Goal: Task Accomplishment & Management: Manage account settings

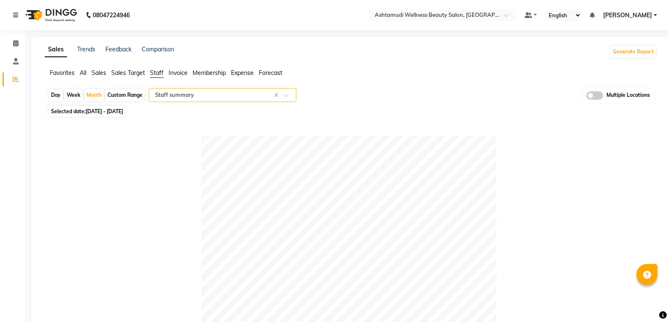
select select "full_report"
select select "csv"
click at [207, 95] on input "text" at bounding box center [213, 95] width 121 height 8
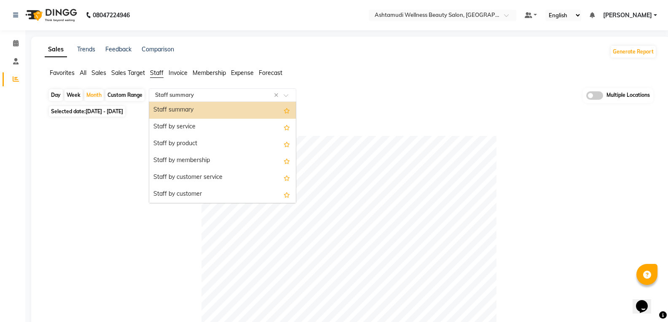
click at [205, 91] on div "Select Report Type × Staff summary ×" at bounding box center [222, 94] width 147 height 13
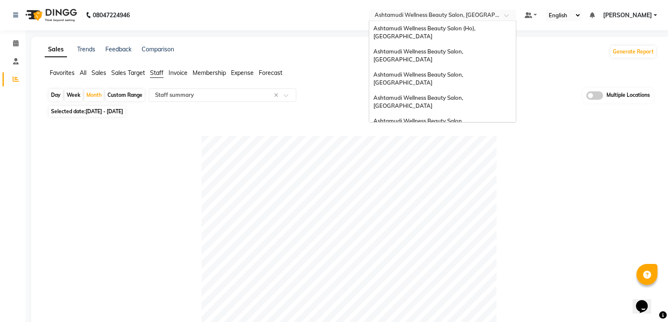
click at [516, 20] on div "Select Location × Ashtamudi Wellness Beauty Salon, Thiruvalla" at bounding box center [442, 15] width 147 height 11
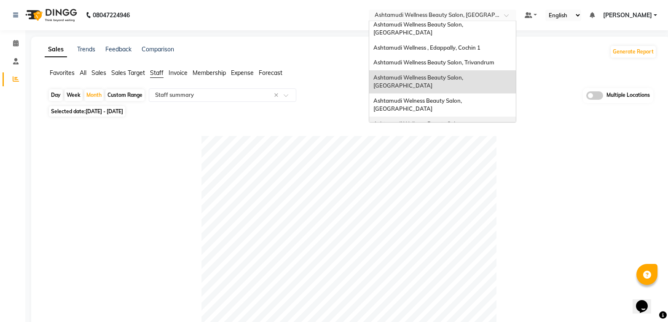
click at [464, 120] on span "Ashtamudi Wellness Beauty Salon, Cochin" at bounding box center [418, 127] width 91 height 15
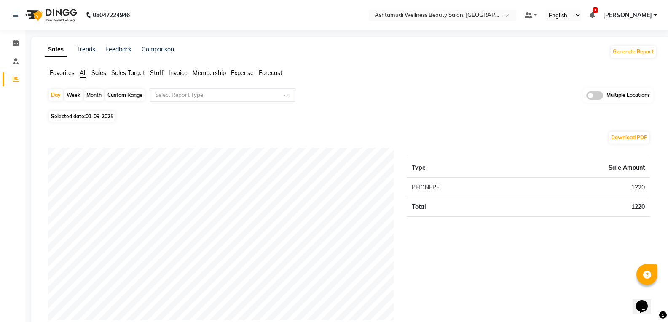
click at [156, 72] on span "Staff" at bounding box center [156, 73] width 13 height 8
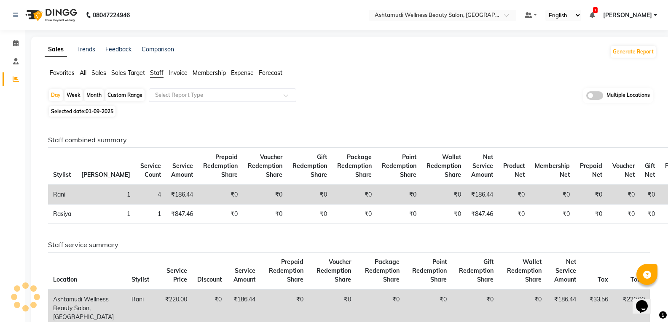
click at [181, 96] on input "text" at bounding box center [213, 95] width 121 height 8
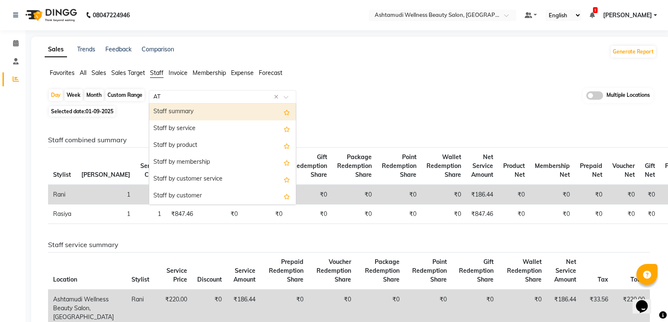
type input "ATT"
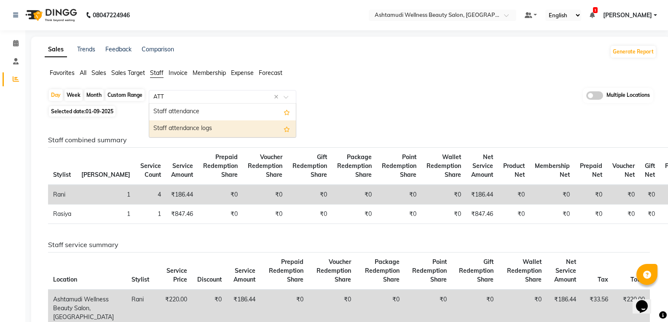
click at [203, 126] on div "Staff attendance logs" at bounding box center [222, 128] width 147 height 17
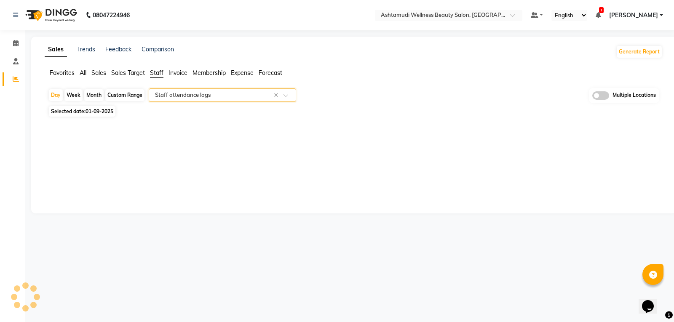
select select "full_report"
select select "csv"
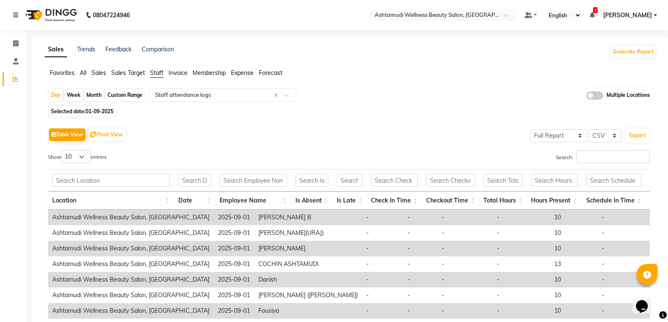
click at [94, 112] on span "01-09-2025" at bounding box center [100, 111] width 28 height 6
select select "9"
select select "2025"
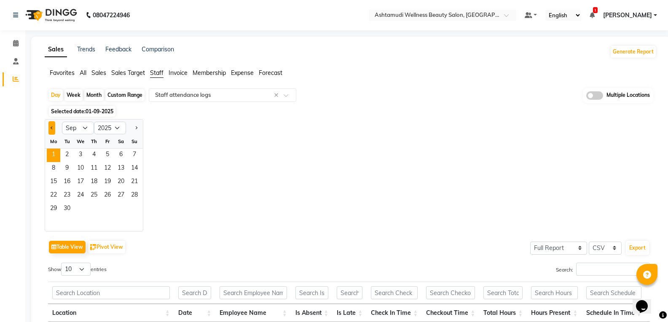
click at [49, 131] on button "Previous month" at bounding box center [51, 127] width 7 height 13
select select "8"
click at [107, 151] on span "1" at bounding box center [107, 155] width 13 height 13
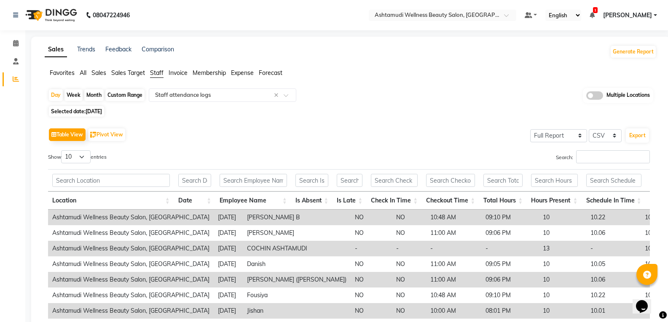
click at [96, 94] on div "Month" at bounding box center [93, 95] width 19 height 12
select select "8"
select select "2025"
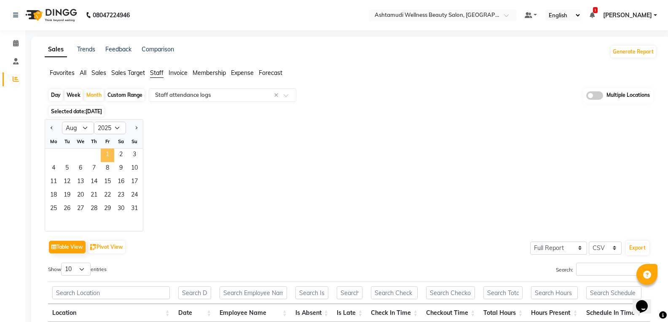
click at [109, 155] on span "1" at bounding box center [107, 155] width 13 height 13
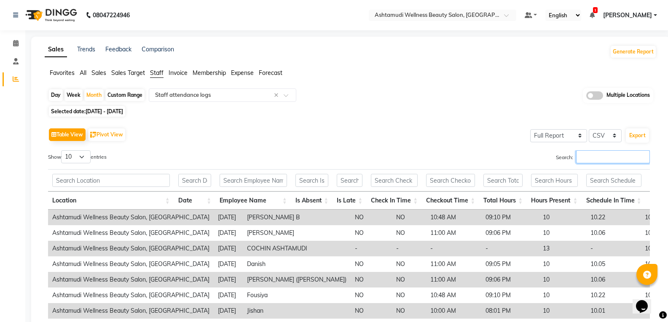
click at [592, 155] on input "Search:" at bounding box center [613, 156] width 74 height 13
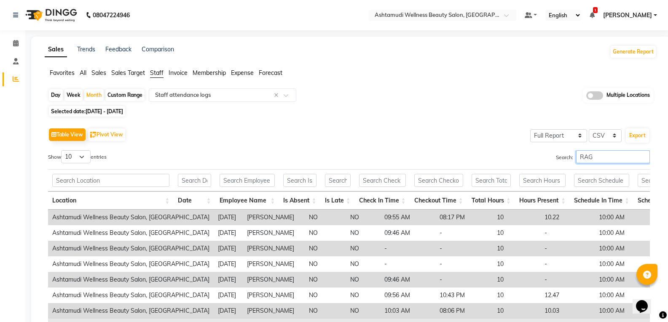
scroll to position [120, 0]
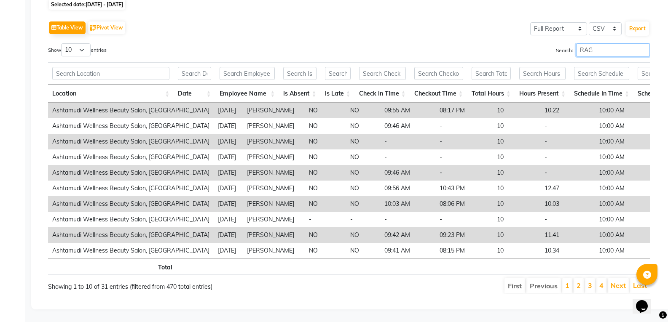
type input "RAG"
click at [77, 43] on select "10 25 50 100" at bounding box center [75, 49] width 29 height 13
select select "100"
click at [62, 43] on select "10 25 50 100" at bounding box center [75, 49] width 29 height 13
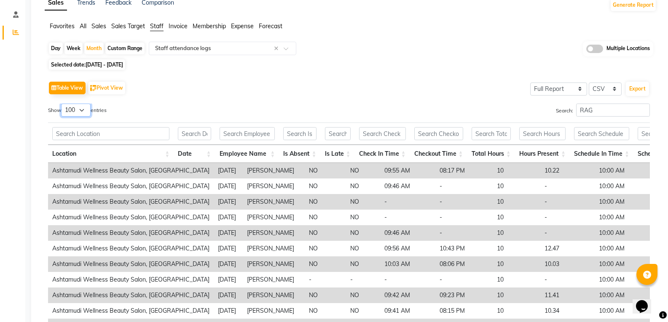
scroll to position [0, 0]
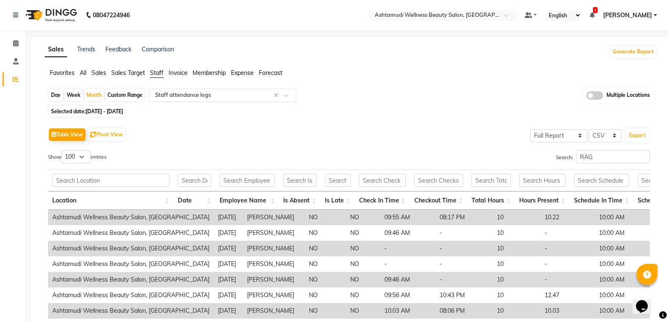
click at [173, 97] on input "text" at bounding box center [213, 95] width 121 height 8
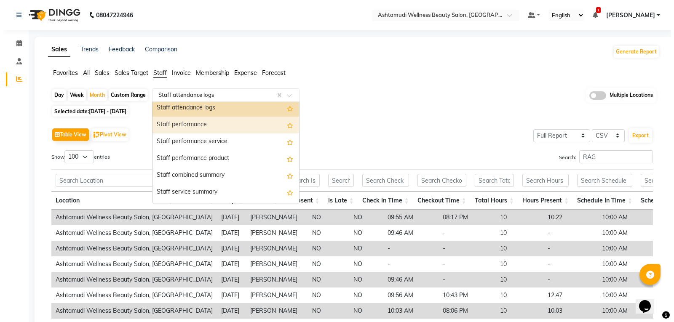
scroll to position [126, 0]
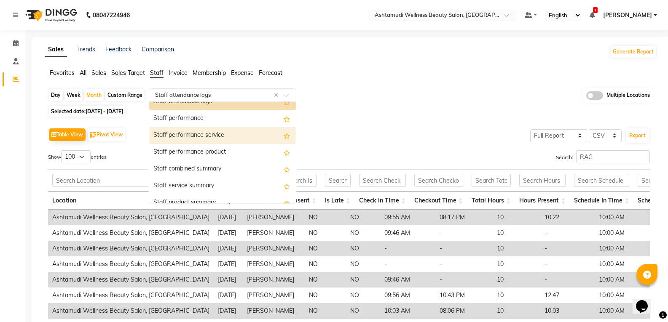
click at [217, 136] on div "Staff performance service" at bounding box center [222, 135] width 147 height 17
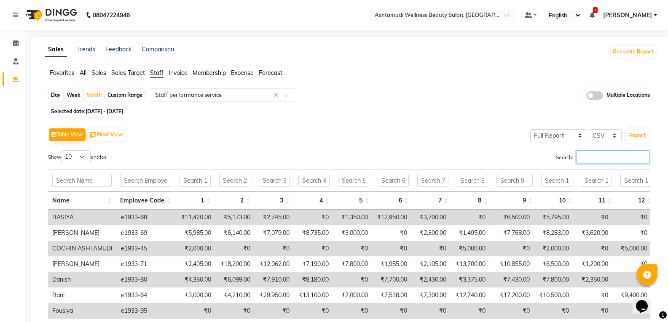
click at [591, 160] on input "Search:" at bounding box center [613, 156] width 74 height 13
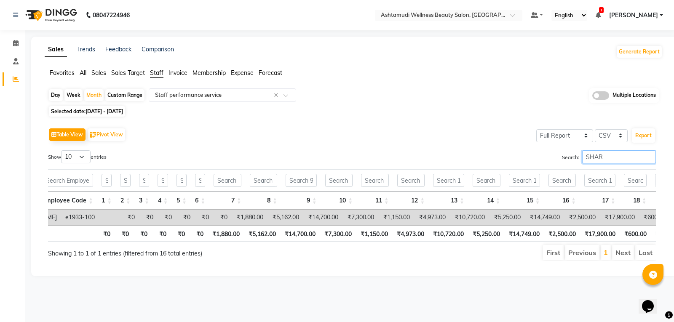
scroll to position [0, 61]
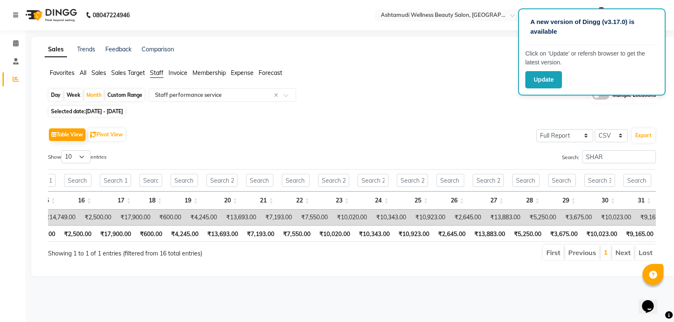
click at [414, 125] on div "Table View Pivot View Select Full Report Filtered Report Select CSV PDF Export …" at bounding box center [351, 193] width 621 height 149
drag, startPoint x: 605, startPoint y: 158, endPoint x: 543, endPoint y: 156, distance: 62.4
click at [544, 156] on div "Search: SHAR" at bounding box center [507, 158] width 298 height 16
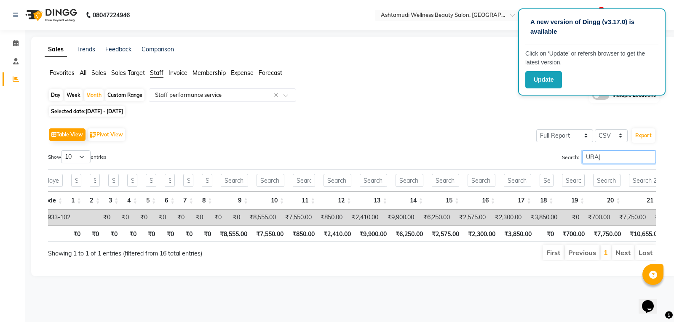
scroll to position [0, 90]
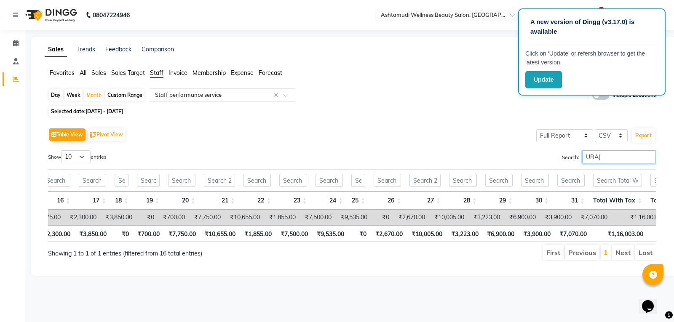
type input "URAJ"
click at [16, 61] on icon at bounding box center [15, 61] width 5 height 6
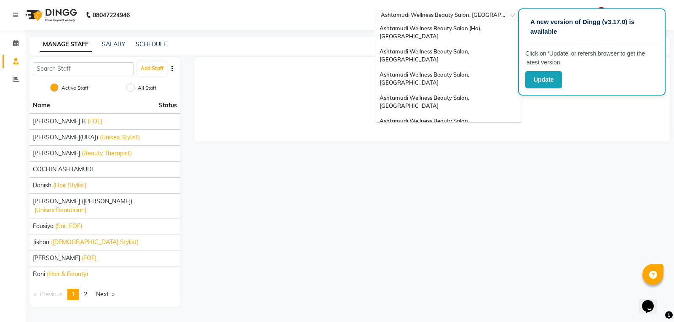
click at [482, 14] on input "text" at bounding box center [440, 16] width 122 height 8
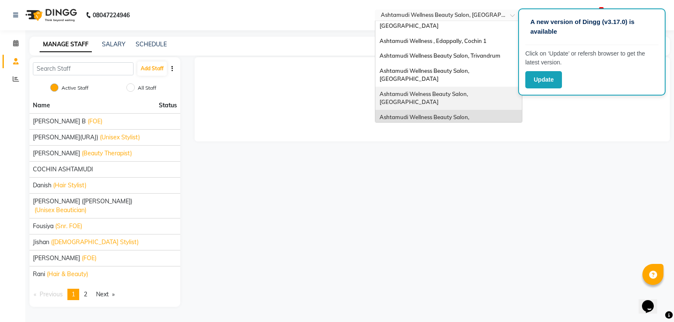
click at [434, 91] on span "Ashtamudi Welness Beauty Salon, [GEOGRAPHIC_DATA]" at bounding box center [424, 98] width 90 height 15
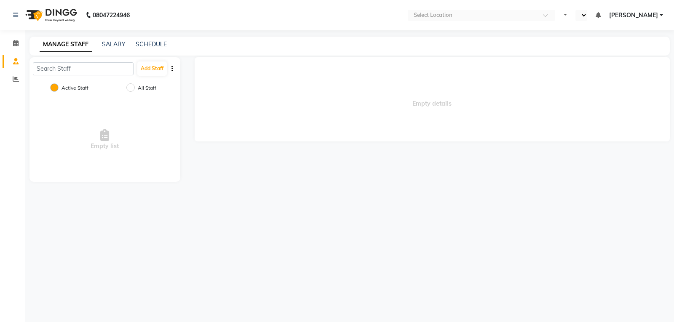
select select "en"
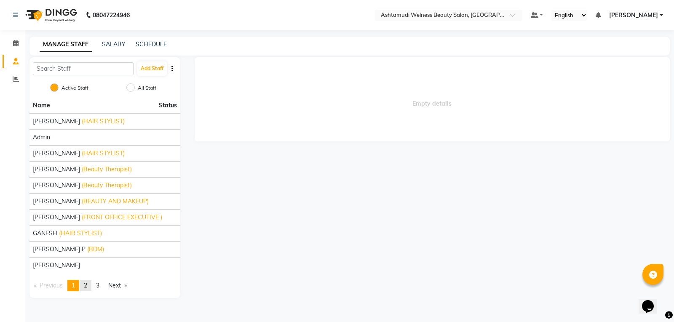
click at [85, 285] on link "page 2" at bounding box center [86, 285] width 12 height 11
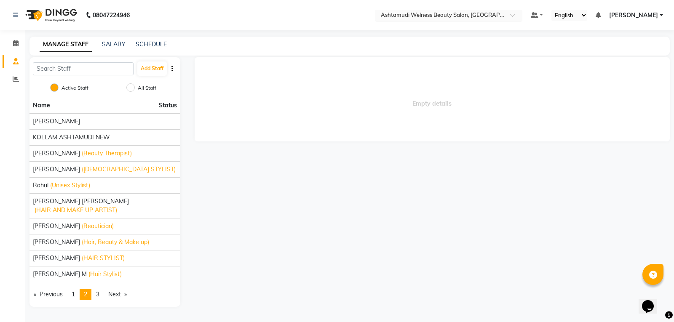
click at [463, 14] on input "text" at bounding box center [440, 16] width 122 height 8
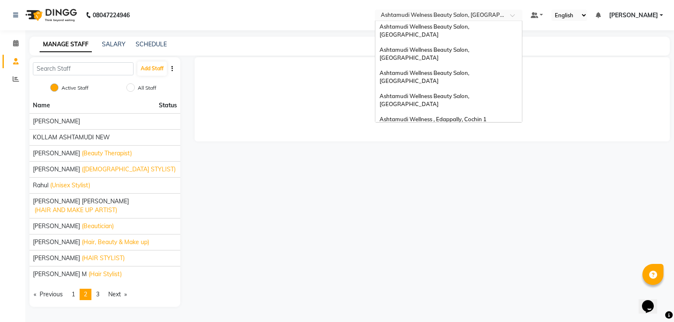
scroll to position [47, 0]
click at [435, 131] on span "Ashtamudi Wellness Beauty Salon, Trivandrum" at bounding box center [439, 134] width 121 height 7
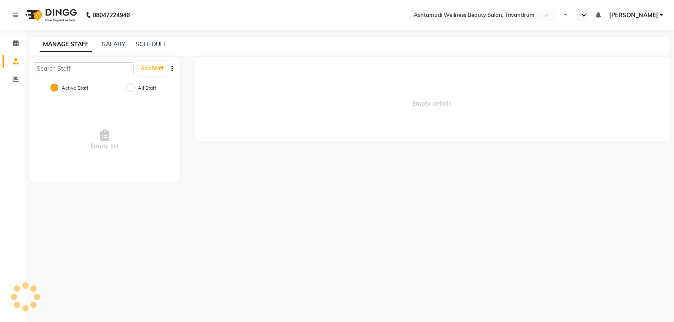
select select "en"
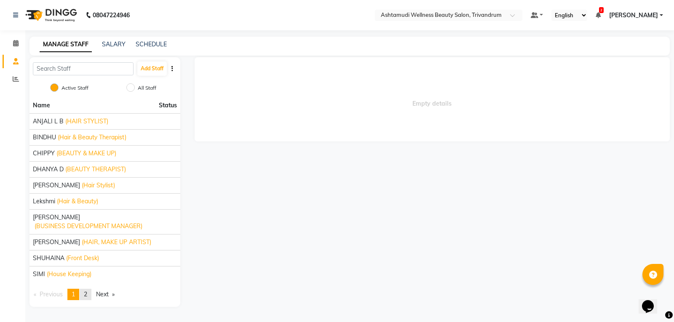
click at [86, 291] on span "2" at bounding box center [85, 295] width 3 height 8
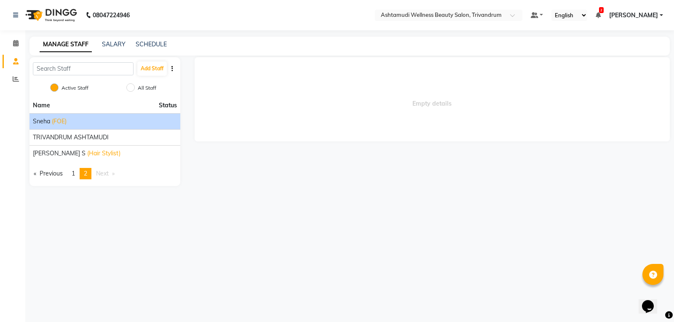
click at [44, 119] on span "Sneha" at bounding box center [41, 121] width 17 height 9
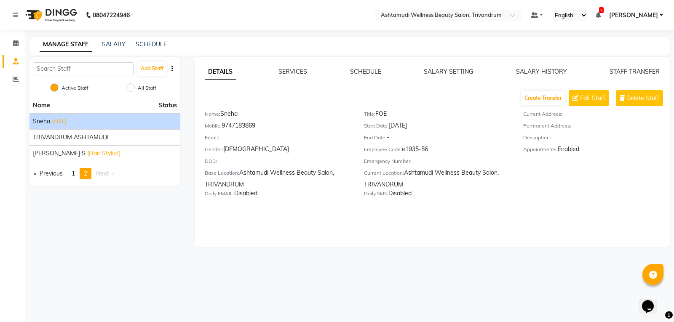
drag, startPoint x: 224, startPoint y: 127, endPoint x: 267, endPoint y: 126, distance: 42.6
click at [267, 126] on div "Mobile: 9747183869" at bounding box center [278, 127] width 147 height 12
copy div "9747183869"
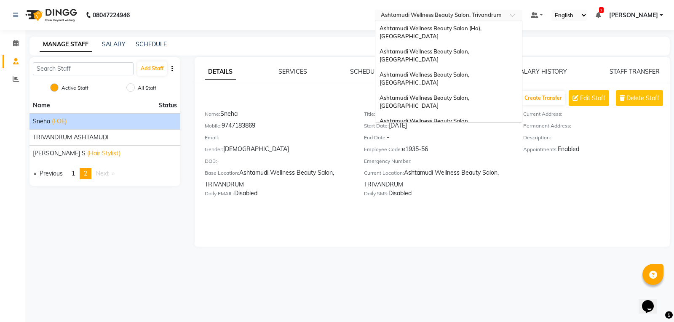
click at [438, 16] on input "text" at bounding box center [440, 16] width 122 height 8
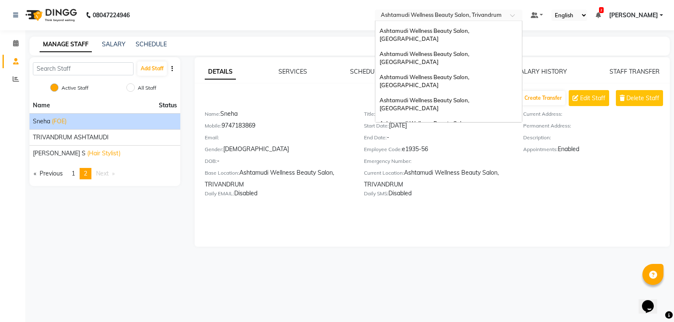
scroll to position [63, 0]
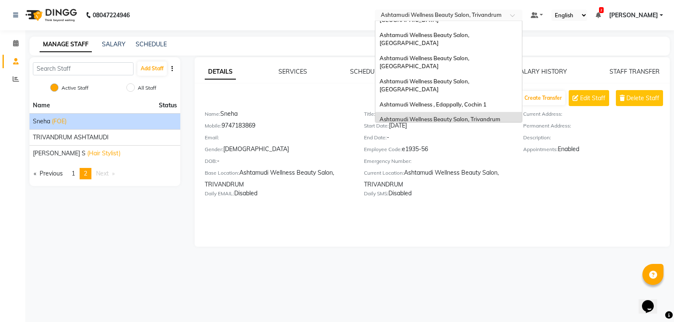
click at [469, 154] on span "Ashtamudi Welness Beauty Salon, [GEOGRAPHIC_DATA]" at bounding box center [424, 161] width 90 height 15
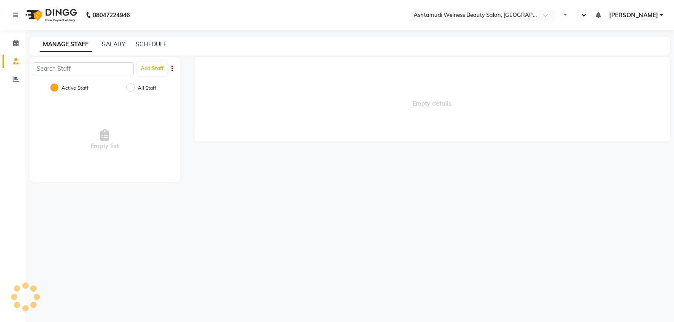
select select "en"
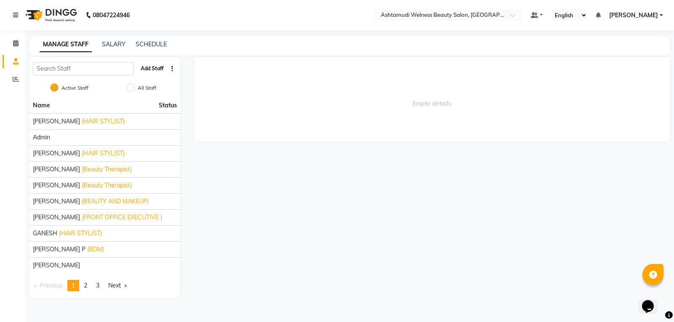
click at [149, 64] on button "Add Staff" at bounding box center [151, 68] width 29 height 14
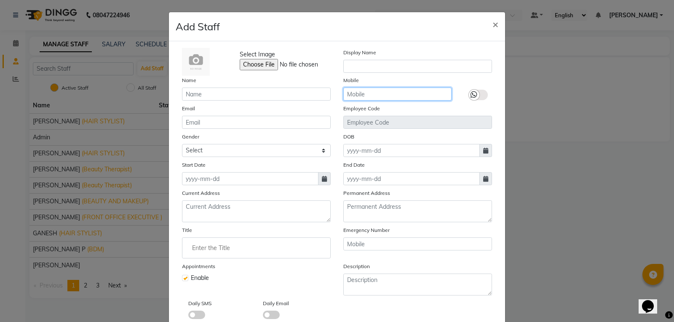
click at [374, 94] on input "text" at bounding box center [397, 94] width 108 height 13
paste input "9747183869"
type input "9747183869"
click at [323, 178] on icon at bounding box center [324, 179] width 5 height 6
select select "9"
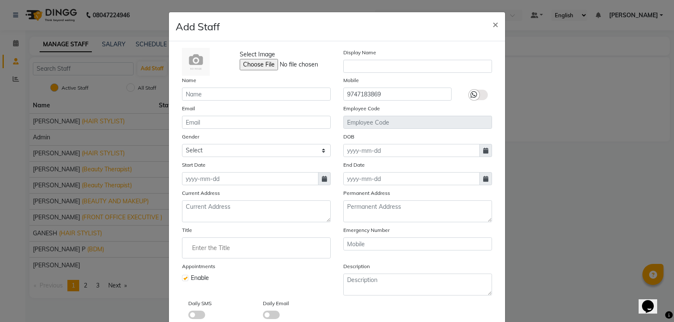
select select "2025"
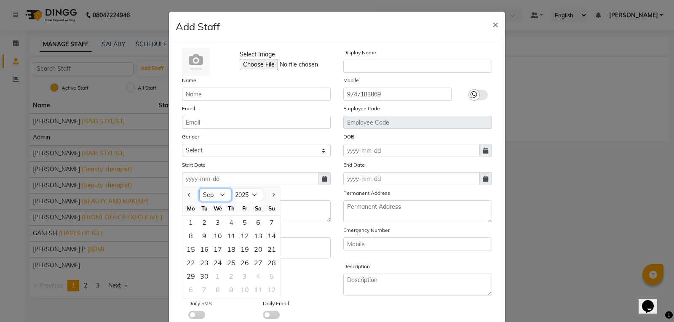
click at [222, 196] on select "Jan Feb Mar Apr May Jun [DATE] Aug Sep Oct Nov Dec" at bounding box center [215, 195] width 32 height 13
select select "2"
click at [199, 189] on select "Jan Feb Mar Apr May Jun [DATE] Aug Sep Oct Nov Dec" at bounding box center [215, 195] width 32 height 13
click at [242, 273] on div "28" at bounding box center [244, 276] width 13 height 13
type input "[DATE]"
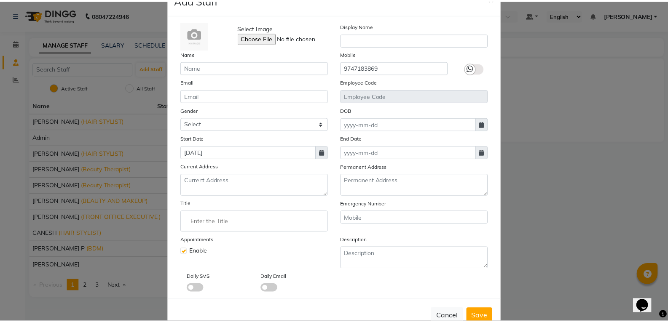
scroll to position [49, 0]
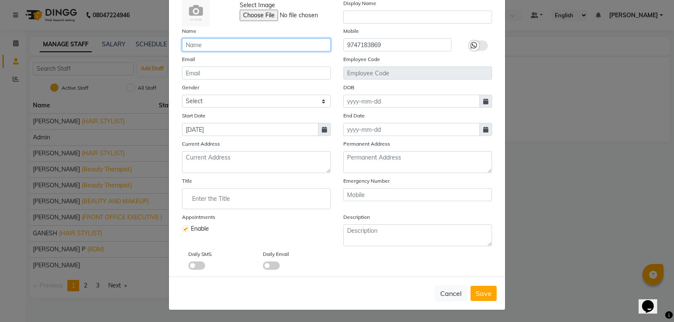
click at [195, 45] on input "text" at bounding box center [256, 44] width 149 height 13
type input "SNEHA"
click at [230, 198] on input "Enter the Title" at bounding box center [256, 198] width 141 height 17
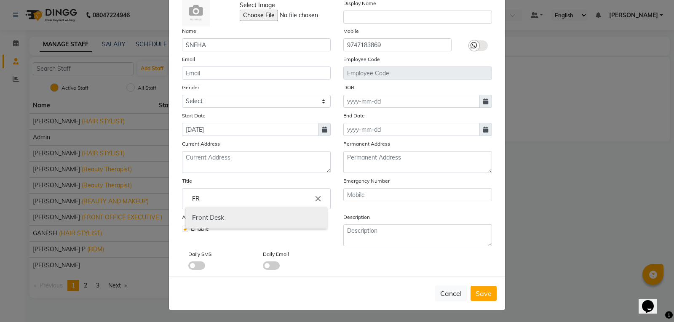
click at [224, 217] on link "Fr ont Desk" at bounding box center [256, 217] width 141 height 21
type input "Front Desk"
click at [485, 291] on span "Save" at bounding box center [484, 293] width 16 height 8
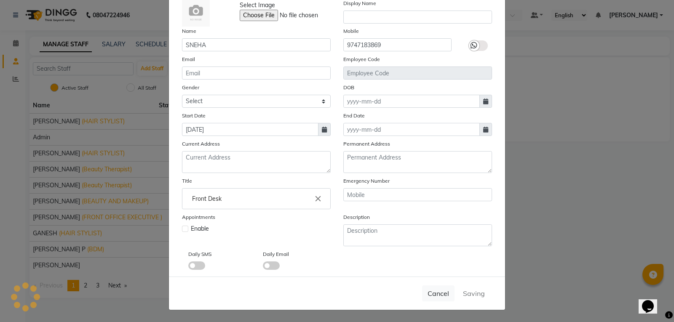
checkbox input "false"
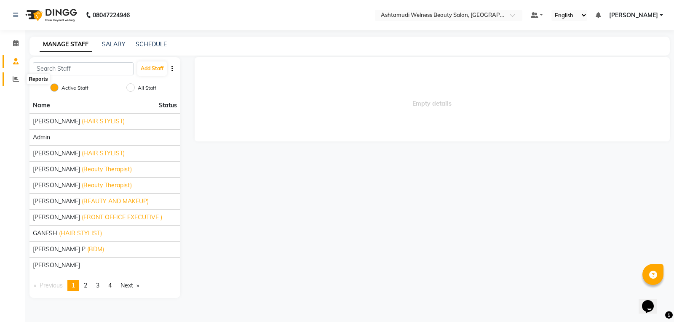
click at [12, 80] on span at bounding box center [15, 80] width 15 height 10
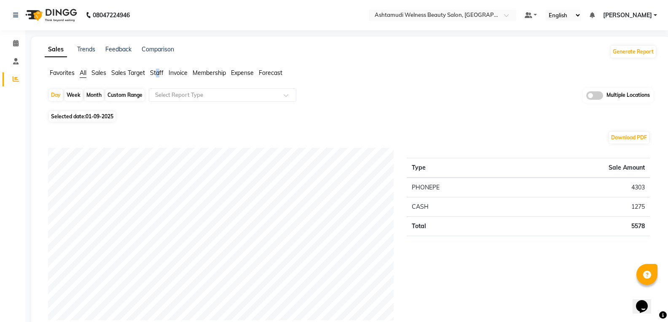
click at [160, 75] on span "Staff" at bounding box center [156, 73] width 13 height 8
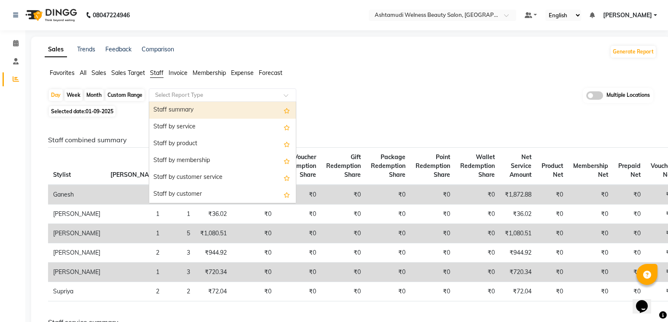
click at [179, 94] on input "text" at bounding box center [213, 95] width 121 height 8
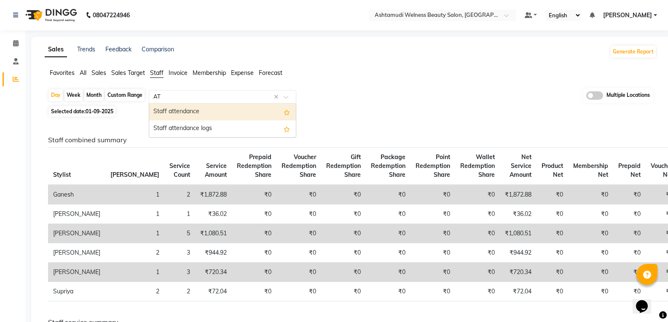
type input "ATT"
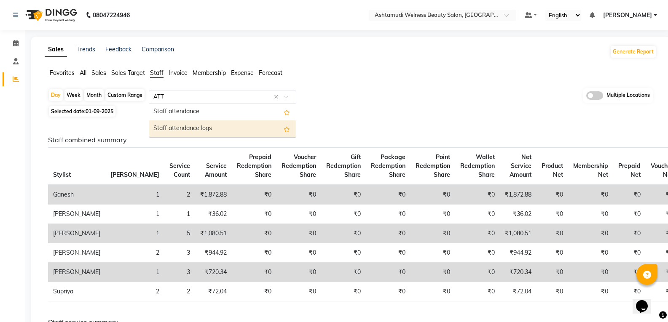
drag, startPoint x: 188, startPoint y: 128, endPoint x: 184, endPoint y: 128, distance: 4.3
click at [187, 128] on div "Staff attendance logs" at bounding box center [222, 128] width 147 height 17
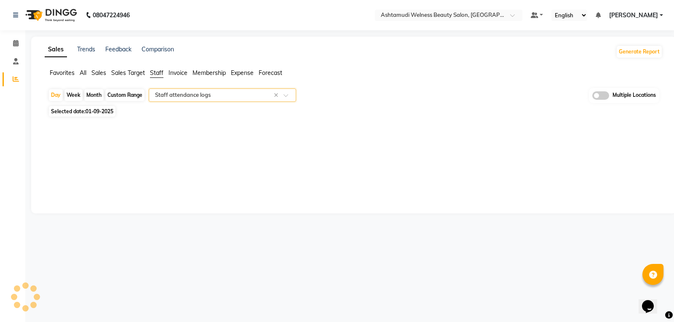
select select "full_report"
select select "csv"
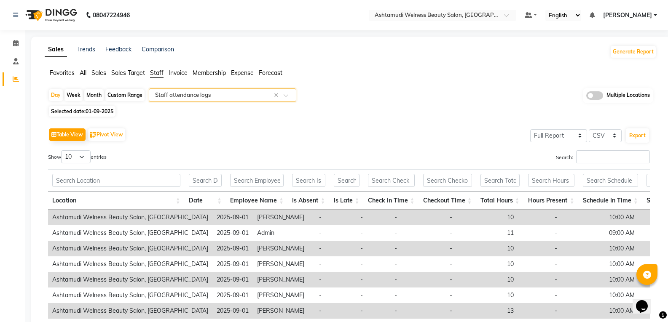
click at [91, 95] on div "Month" at bounding box center [93, 95] width 19 height 12
select select "9"
select select "2025"
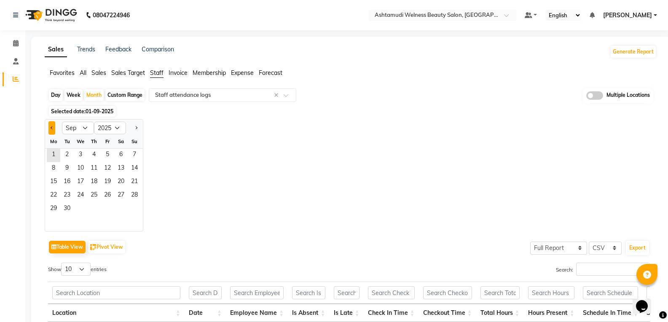
click at [51, 128] on span "Previous month" at bounding box center [52, 127] width 3 height 3
select select "8"
click at [108, 155] on span "1" at bounding box center [107, 155] width 13 height 13
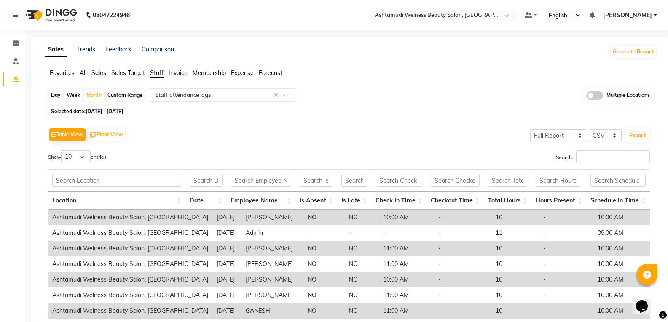
click at [594, 94] on span at bounding box center [594, 95] width 17 height 8
click at [586, 97] on input "checkbox" at bounding box center [586, 97] width 0 height 0
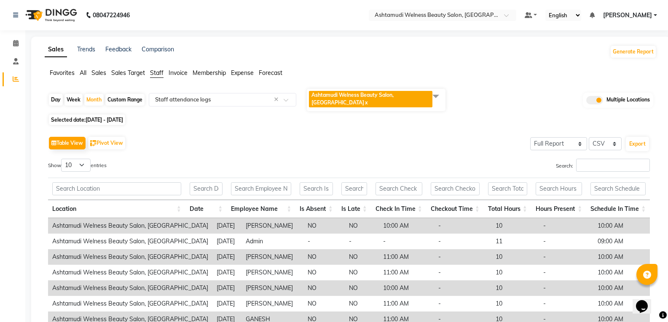
click at [364, 102] on link "x" at bounding box center [366, 102] width 4 height 6
checkbox input "false"
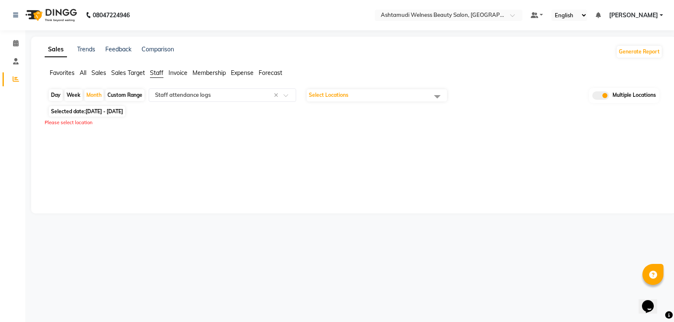
click at [345, 92] on span "Select Locations" at bounding box center [329, 95] width 40 height 6
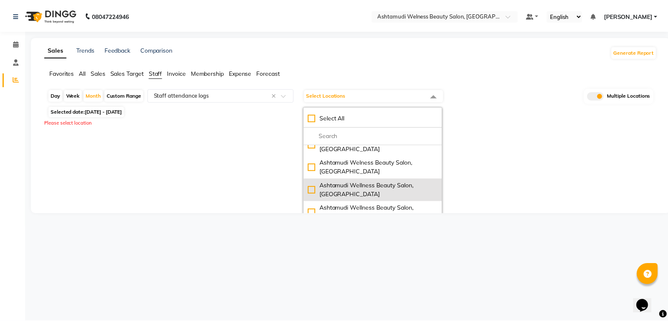
scroll to position [211, 0]
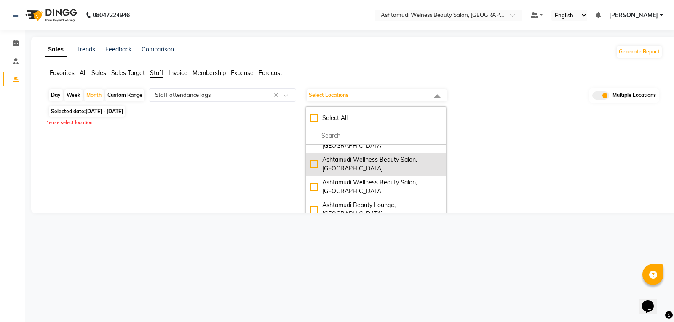
click at [354, 172] on div "Ashtamudi Wellness Beauty Salon, [GEOGRAPHIC_DATA]" at bounding box center [375, 164] width 131 height 18
checkbox input "true"
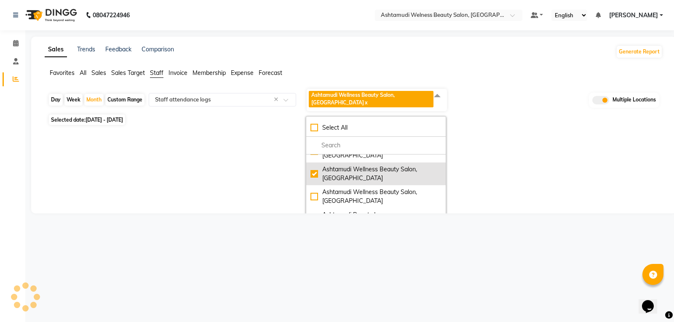
select select "full_report"
select select "csv"
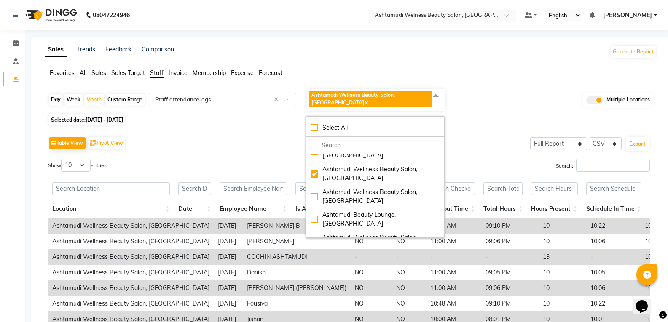
click at [497, 146] on div "Table View Pivot View Select Full Report Filtered Report Select CSV PDF Export …" at bounding box center [348, 271] width 601 height 275
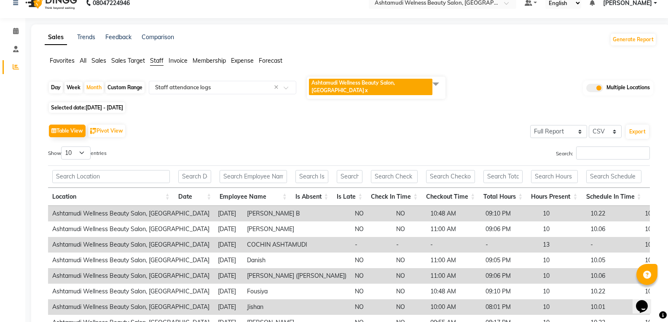
scroll to position [0, 0]
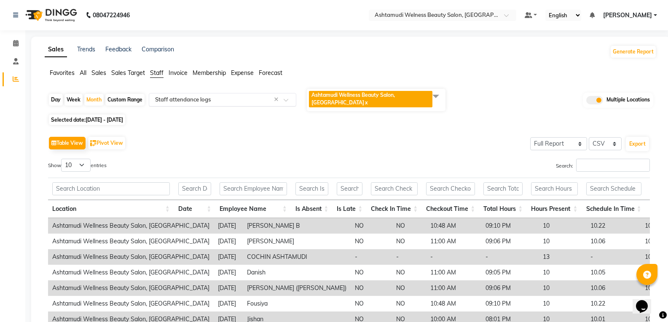
click at [203, 97] on input "text" at bounding box center [213, 100] width 121 height 8
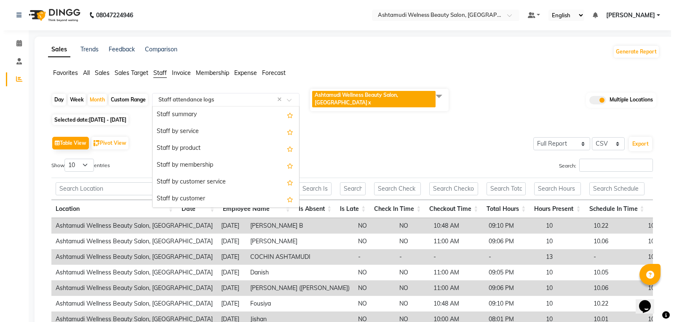
scroll to position [118, 0]
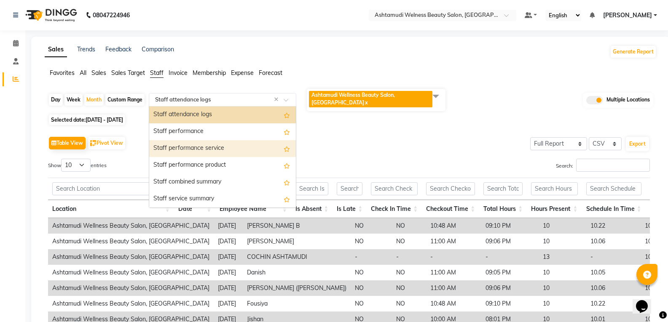
click at [207, 144] on div "Staff performance service" at bounding box center [222, 148] width 147 height 17
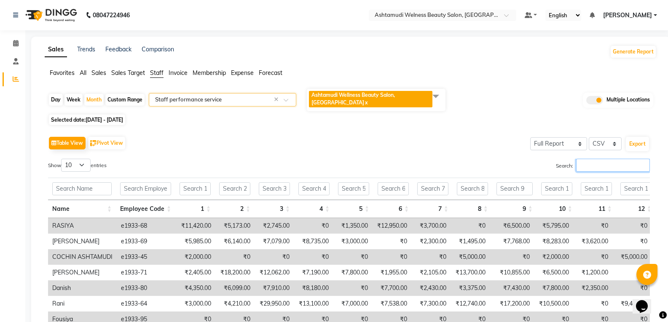
click at [618, 159] on input "Search:" at bounding box center [613, 165] width 74 height 13
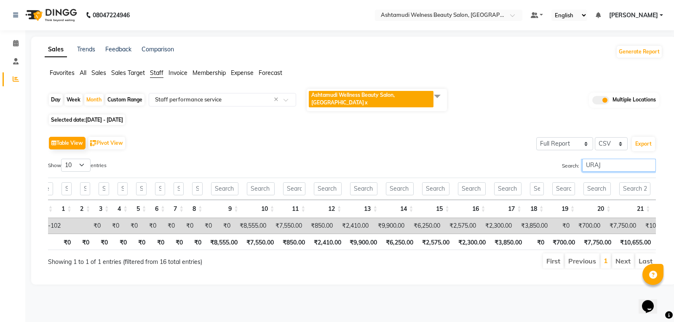
scroll to position [0, 100]
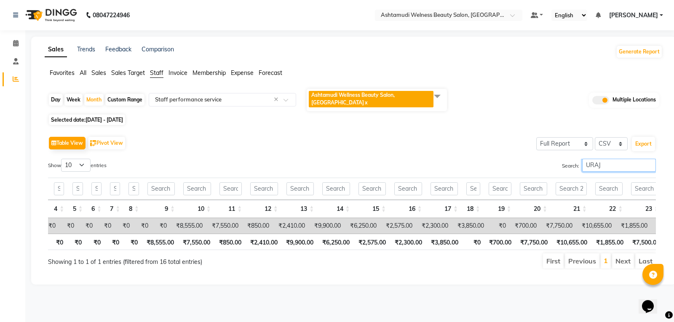
type input "URAJ"
click at [368, 99] on link "x" at bounding box center [366, 102] width 4 height 6
checkbox input "false"
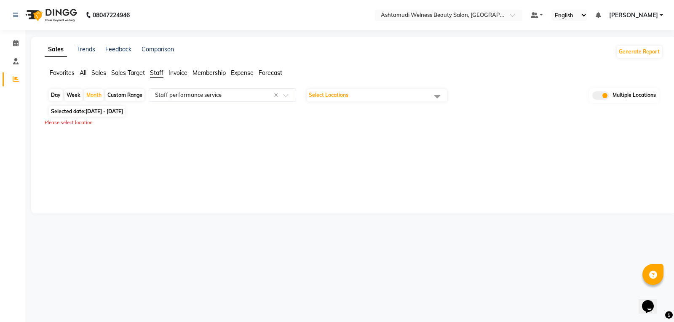
click at [401, 96] on span "Select Locations" at bounding box center [377, 95] width 140 height 12
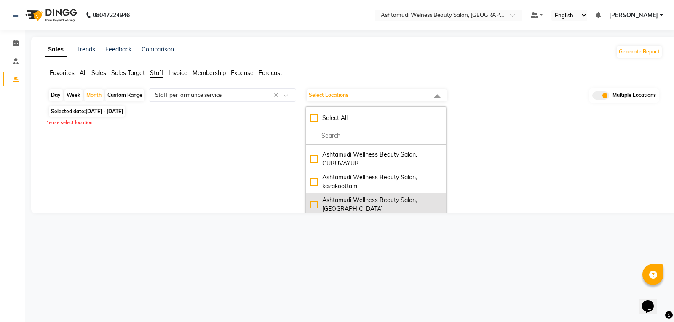
scroll to position [42, 0]
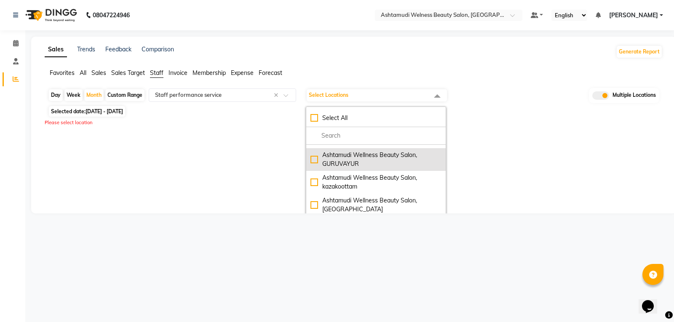
click at [353, 163] on div "Ashtamudi Wellness Beauty Salon, GURUVAYUR" at bounding box center [375, 160] width 131 height 18
checkbox input "true"
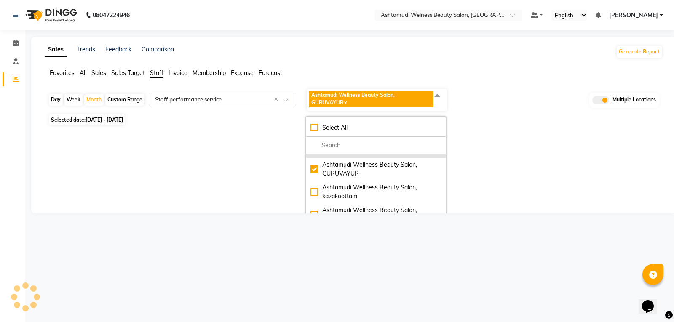
select select "full_report"
select select "csv"
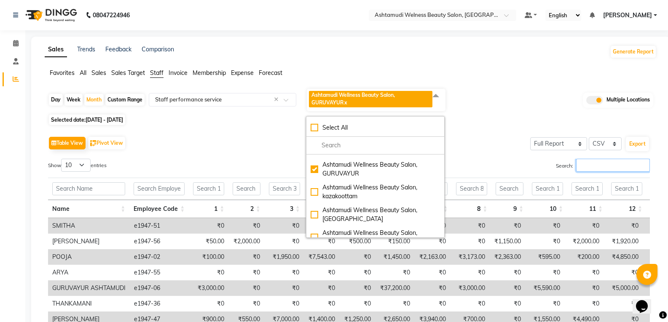
click at [590, 167] on input "Search:" at bounding box center [613, 165] width 74 height 13
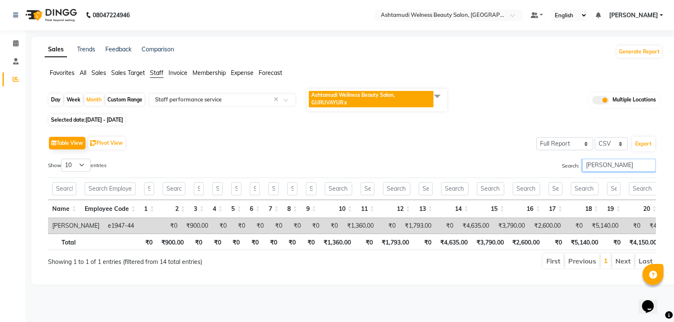
drag, startPoint x: 622, startPoint y: 166, endPoint x: 534, endPoint y: 163, distance: 88.5
click at [537, 165] on div "Search: [PERSON_NAME]" at bounding box center [507, 167] width 298 height 16
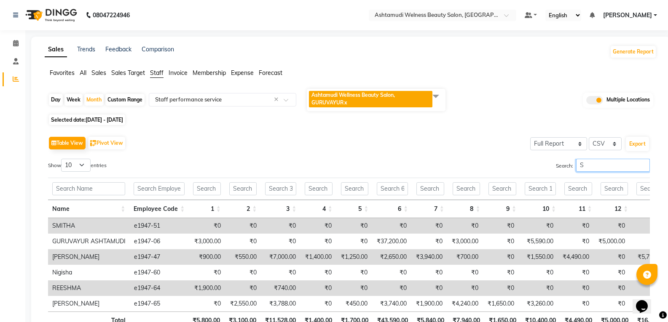
type input "S"
click at [346, 103] on link "x" at bounding box center [345, 102] width 4 height 6
checkbox input "false"
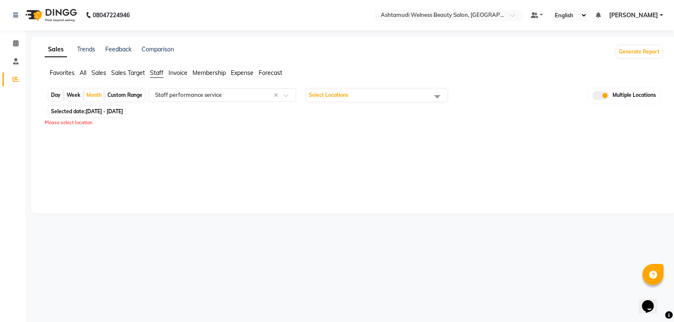
click at [353, 97] on span "Select Locations" at bounding box center [377, 95] width 140 height 12
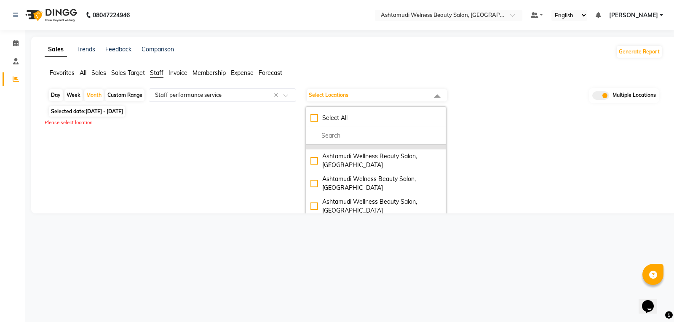
scroll to position [211, 0]
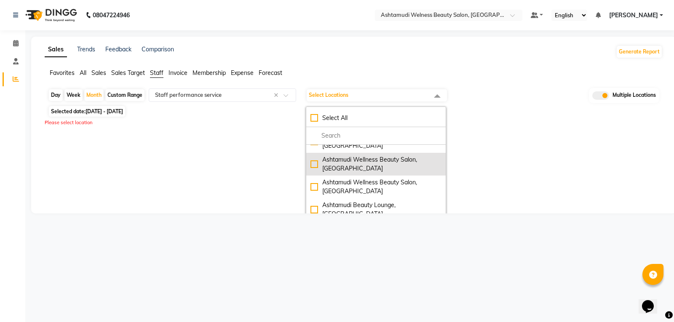
click at [335, 173] on div "Ashtamudi Wellness Beauty Salon, [GEOGRAPHIC_DATA]" at bounding box center [375, 164] width 131 height 18
checkbox input "true"
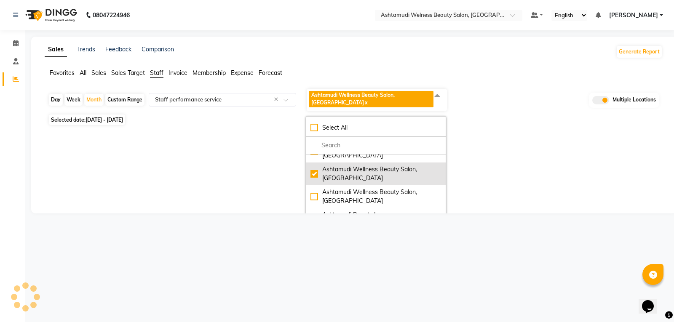
select select "full_report"
select select "csv"
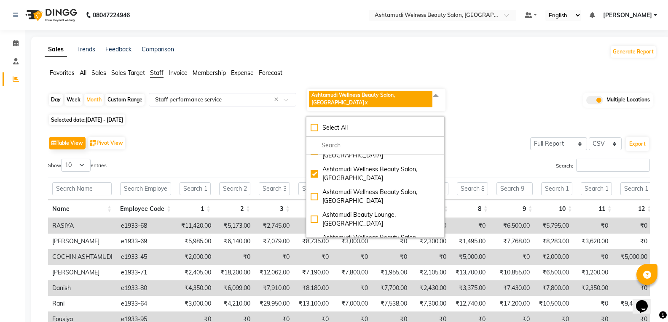
click at [234, 134] on div "Table View Pivot View Select Full Report Filtered Report Select CSV PDF Export" at bounding box center [348, 143] width 601 height 18
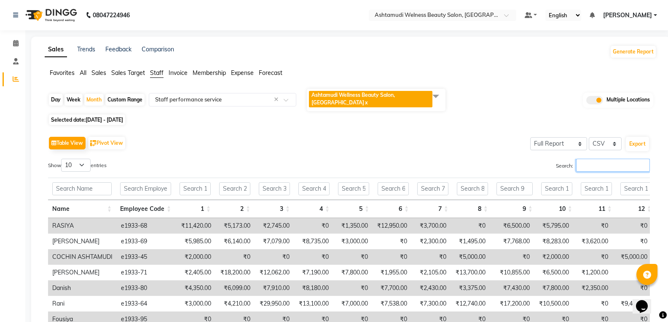
click at [594, 159] on input "Search:" at bounding box center [613, 165] width 74 height 13
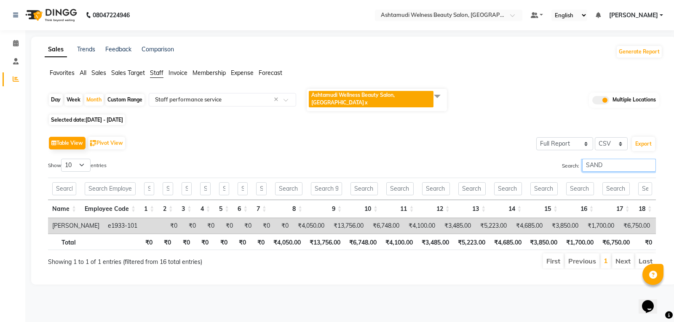
type input "SAND"
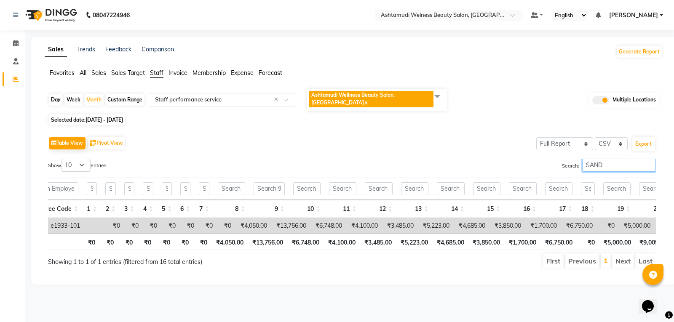
scroll to position [0, 76]
